Goal: Navigation & Orientation: Find specific page/section

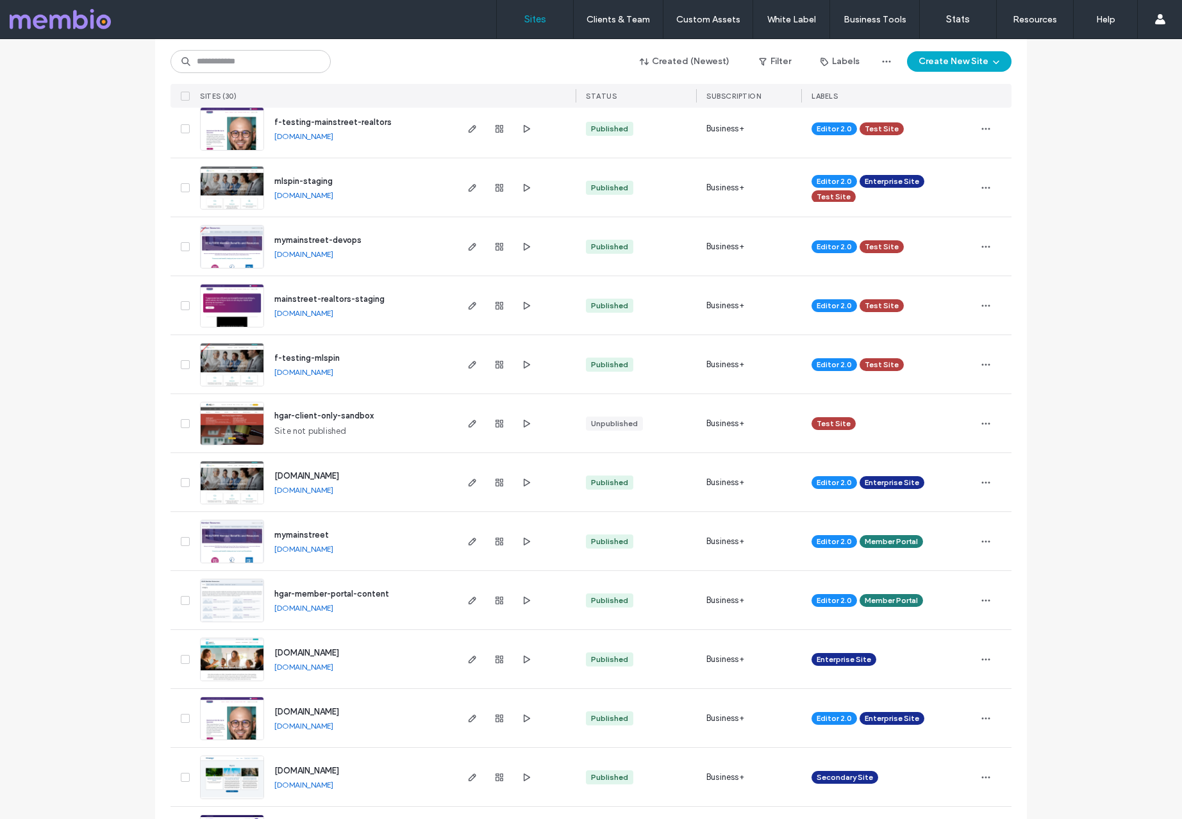
scroll to position [275, 0]
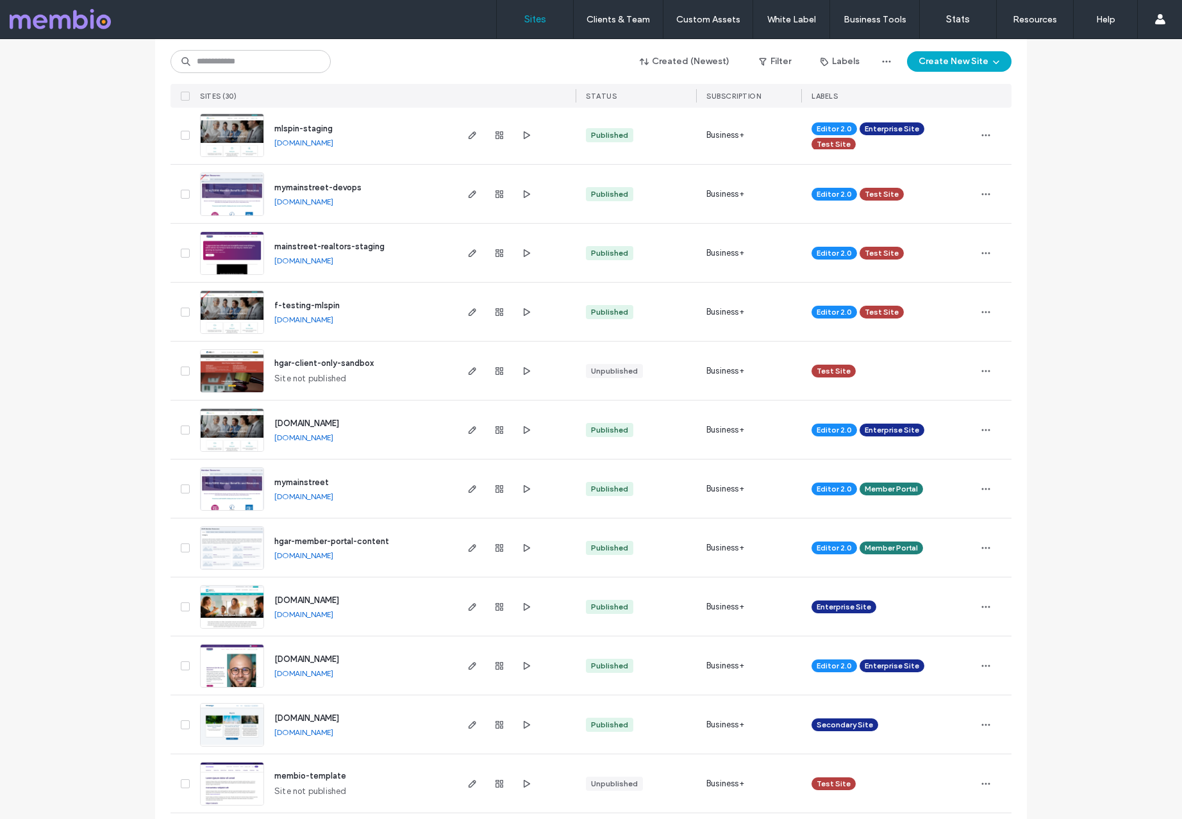
click at [231, 670] on img at bounding box center [232, 688] width 63 height 87
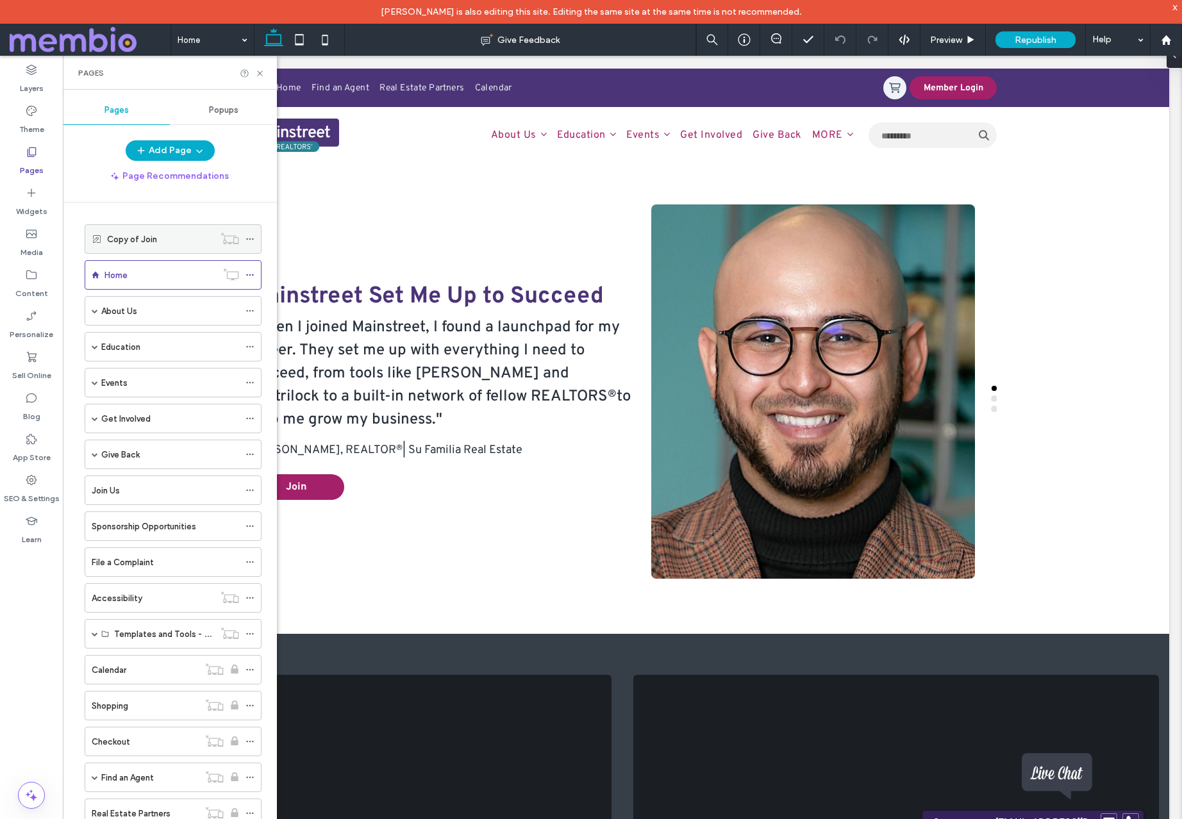
click at [122, 238] on label "Copy of Join" at bounding box center [132, 239] width 50 height 22
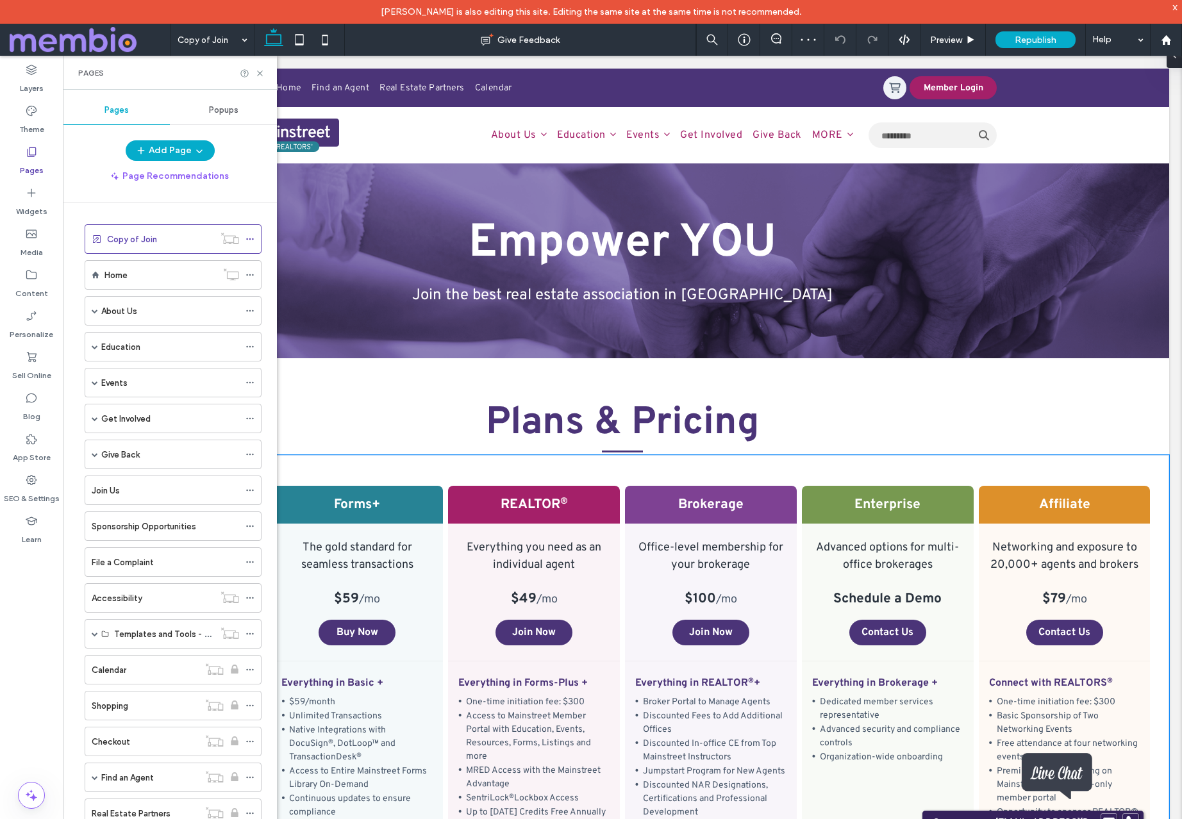
click at [375, 474] on div "Basic The easiest no-obligation way to start today FREE for 30 days Get Started…" at bounding box center [622, 727] width 1093 height 545
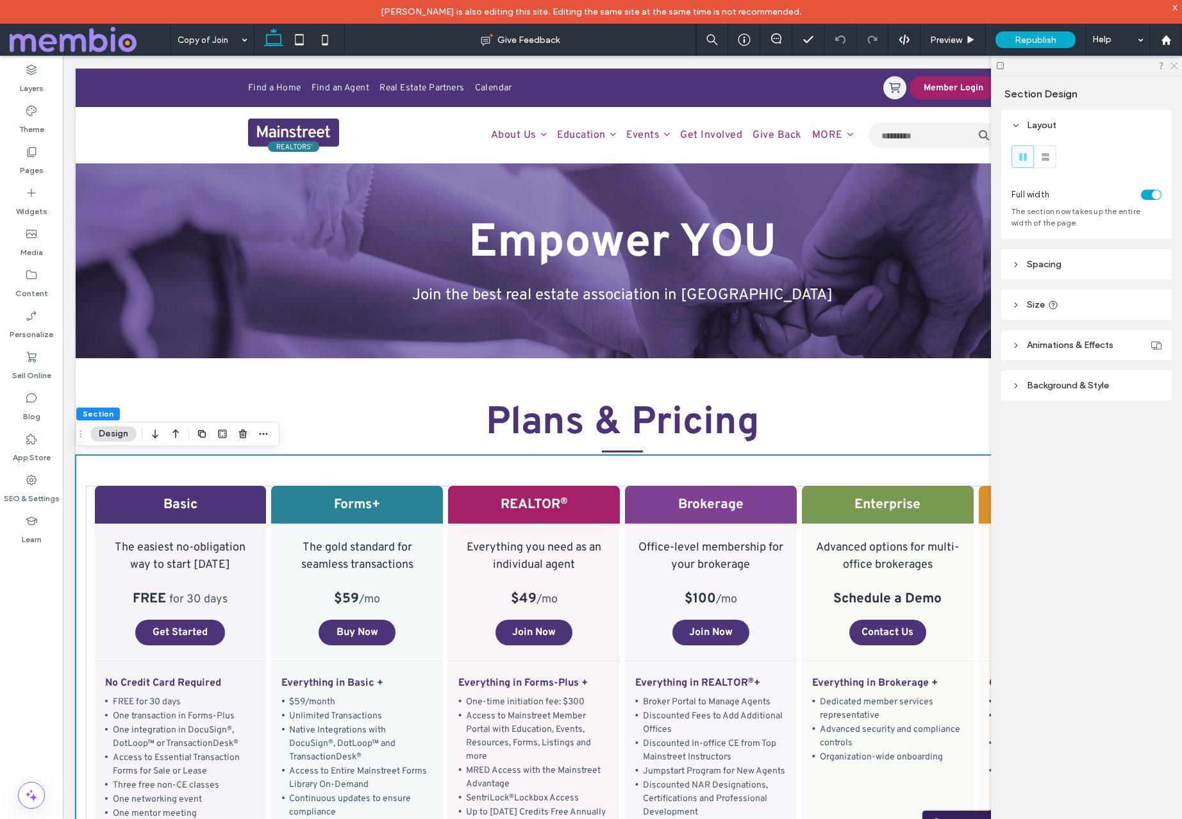
click at [1176, 65] on icon at bounding box center [1173, 65] width 8 height 8
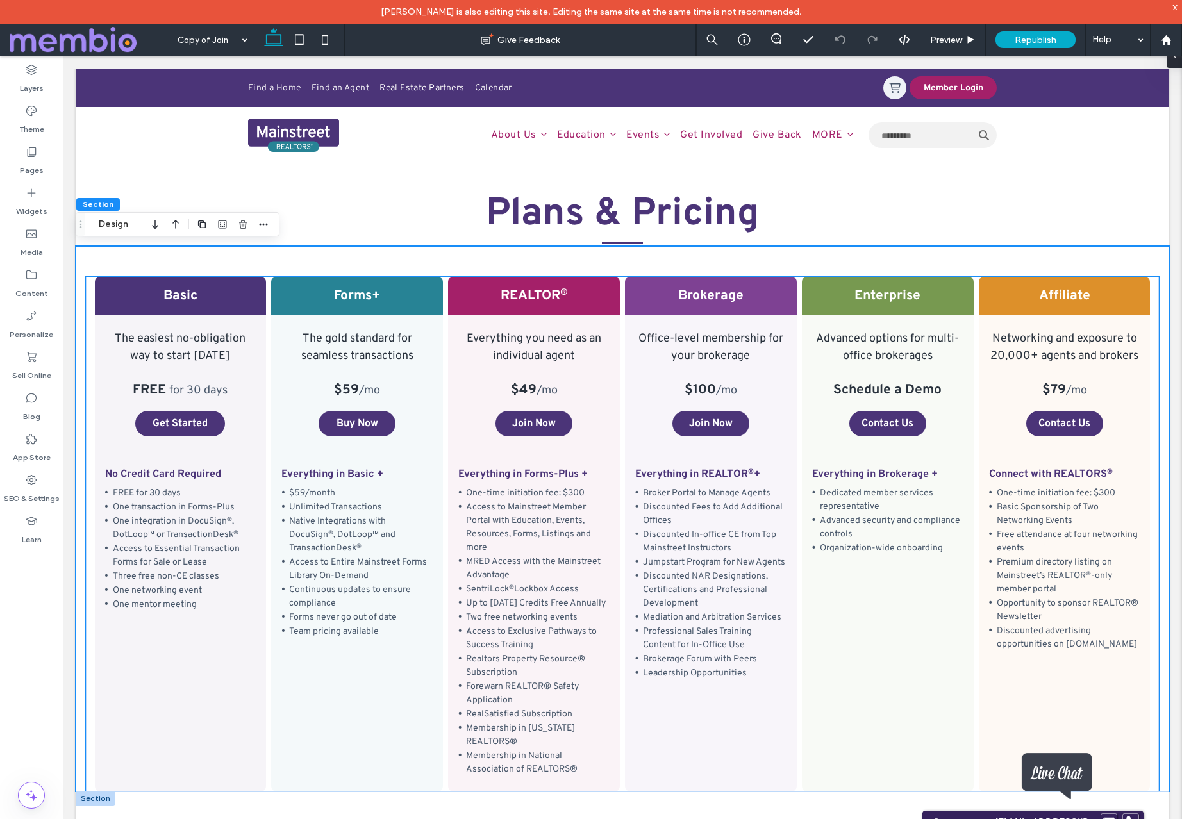
scroll to position [210, 0]
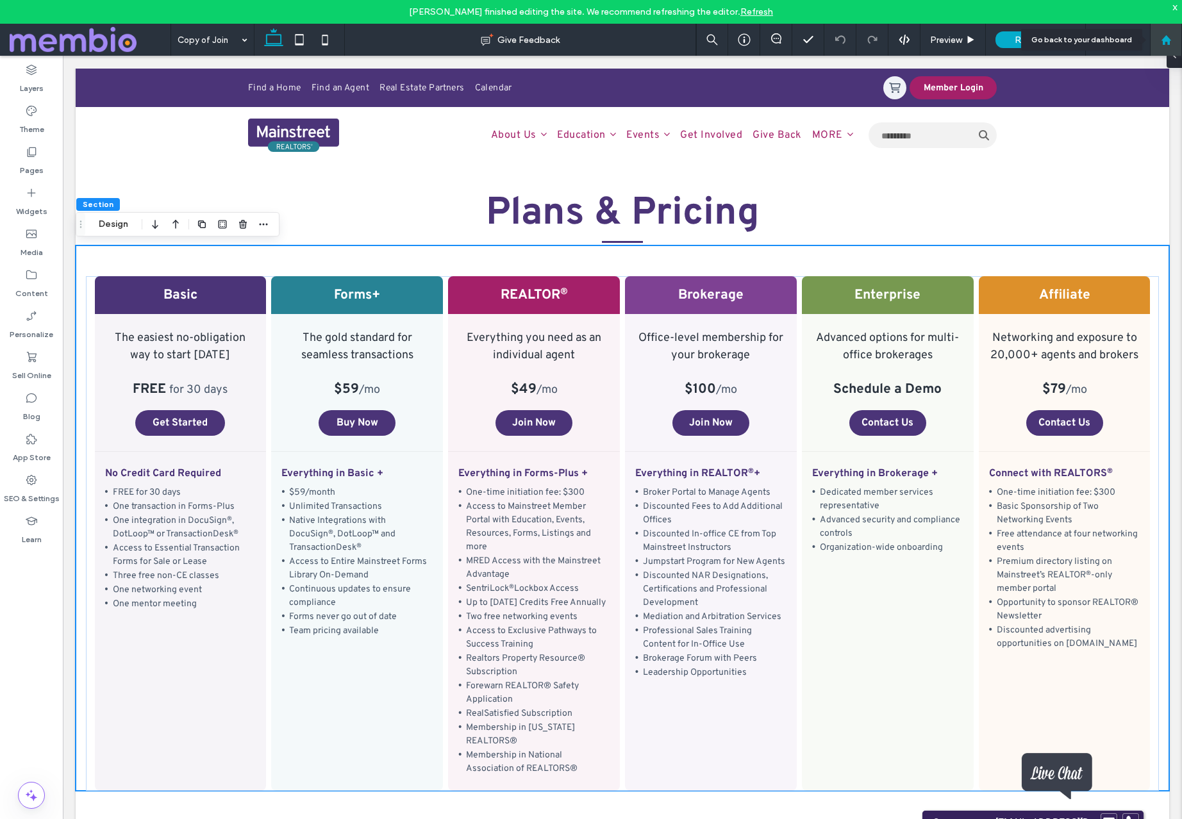
click at [1164, 38] on use at bounding box center [1166, 40] width 10 height 10
